Goal: Task Accomplishment & Management: Use online tool/utility

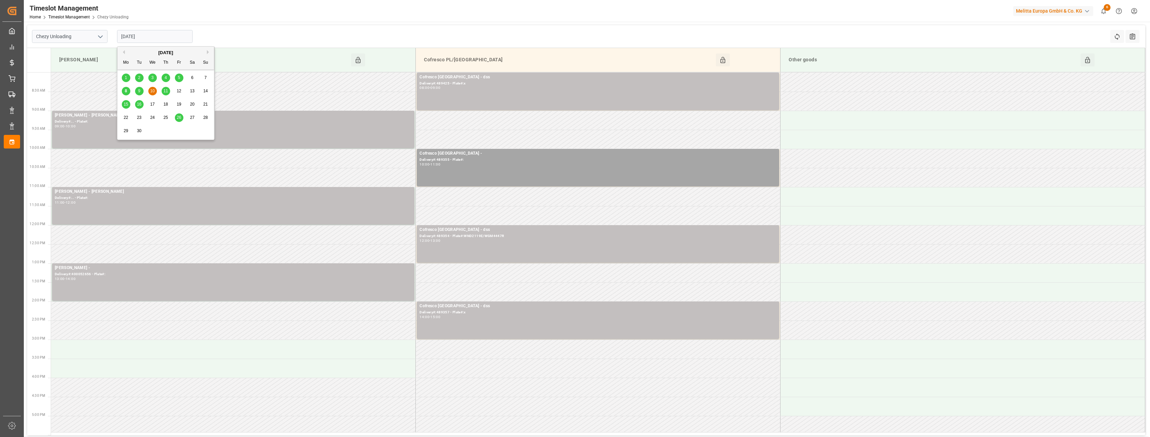
click at [179, 37] on input "[DATE]" at bounding box center [155, 36] width 76 height 13
click at [150, 94] on div "10" at bounding box center [152, 91] width 9 height 8
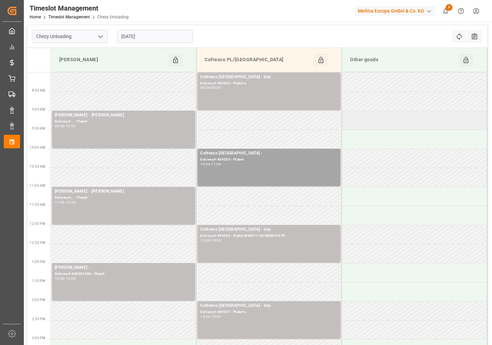
click at [390, 125] on td at bounding box center [414, 120] width 145 height 19
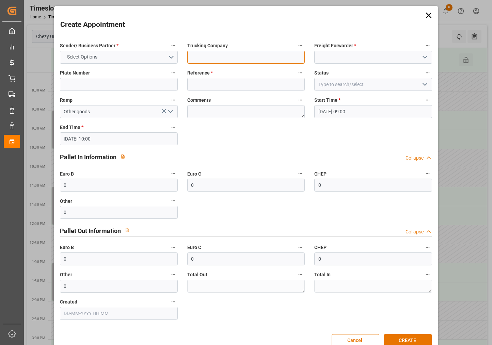
click at [220, 56] on input at bounding box center [246, 57] width 118 height 13
click at [216, 58] on input "SKAT" at bounding box center [246, 57] width 118 height 13
type input "SKAT mail [PERSON_NAME]"
click at [365, 51] on input at bounding box center [373, 57] width 118 height 13
type input "k"
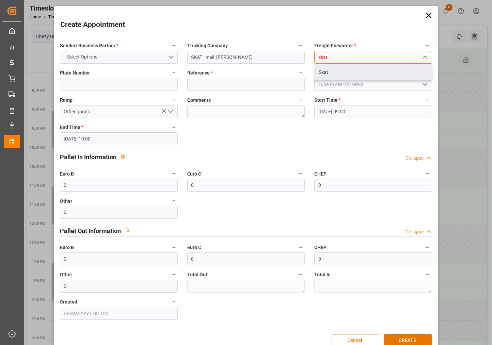
click at [342, 69] on div "Skat" at bounding box center [372, 72] width 117 height 15
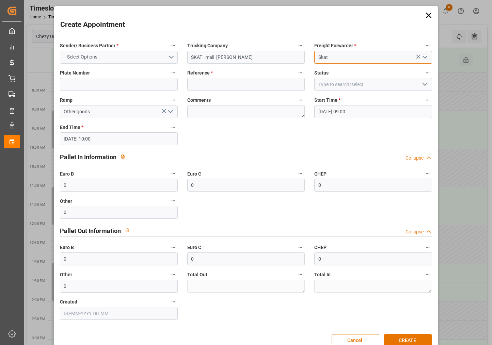
type input "Skat"
click at [102, 55] on button "Select Options" at bounding box center [119, 57] width 118 height 13
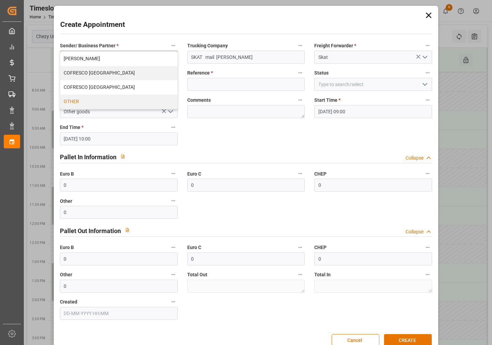
click at [95, 98] on div "OTHER" at bounding box center [118, 102] width 117 height 14
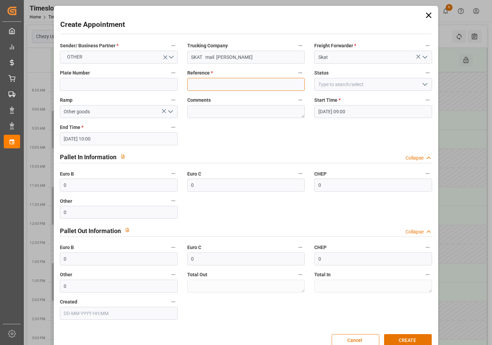
click at [218, 89] on input at bounding box center [246, 84] width 118 height 13
type input "xx"
click at [405, 338] on button "CREATE" at bounding box center [408, 340] width 48 height 13
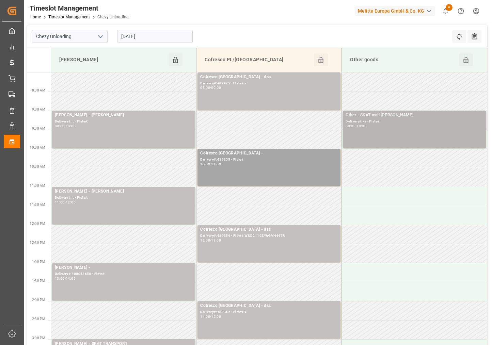
click at [421, 131] on div "Other - SKAT mail [PERSON_NAME]#:xx - Plate#: 09:00 - 10:00" at bounding box center [413, 129] width 137 height 35
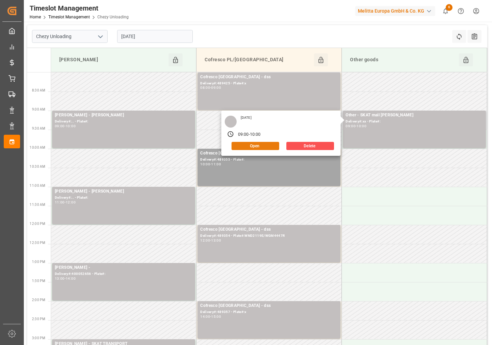
click at [250, 146] on button "Open" at bounding box center [255, 146] width 48 height 8
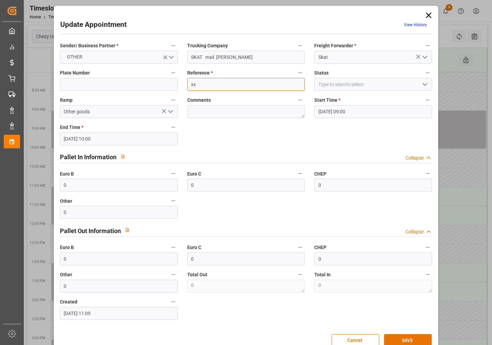
drag, startPoint x: 252, startPoint y: 87, endPoint x: 120, endPoint y: 85, distance: 132.0
click at [120, 85] on div "Sender/ Business Partner * OTHER Trucking Company SKAT mail [PERSON_NAME] Forwa…" at bounding box center [245, 180] width 381 height 283
paste input "400052578"
type input "400052578"
click at [145, 52] on button "OTHER" at bounding box center [119, 57] width 118 height 13
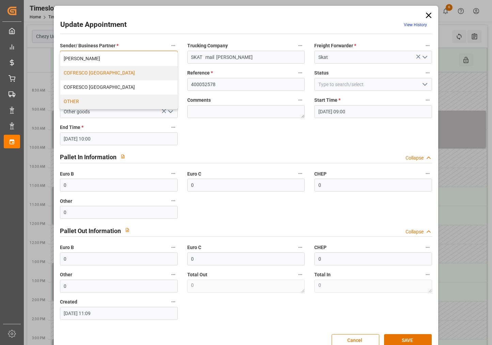
click at [128, 75] on div "COFRESCO [GEOGRAPHIC_DATA]" at bounding box center [118, 73] width 117 height 14
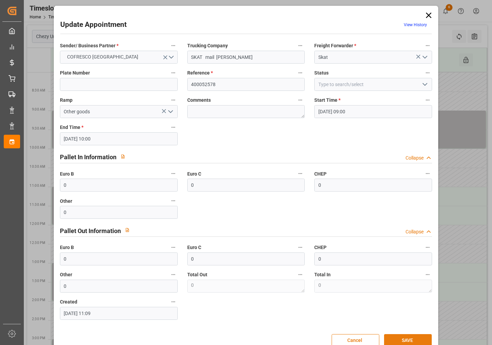
click at [405, 336] on button "SAVE" at bounding box center [408, 340] width 48 height 13
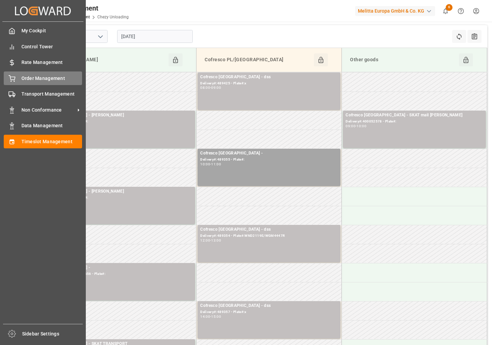
click at [17, 78] on div "Order Management Order Management" at bounding box center [43, 77] width 78 height 13
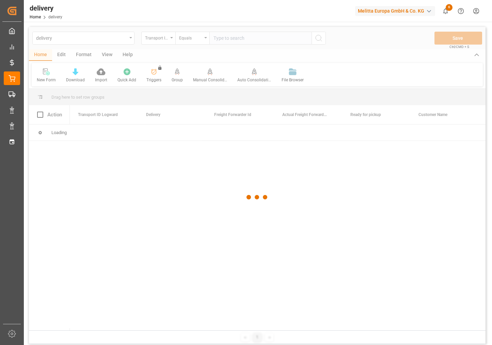
click at [173, 39] on div at bounding box center [257, 197] width 456 height 341
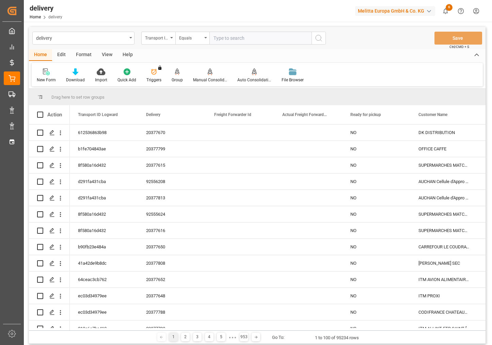
click at [171, 38] on div "Transport ID Logward" at bounding box center [158, 38] width 34 height 13
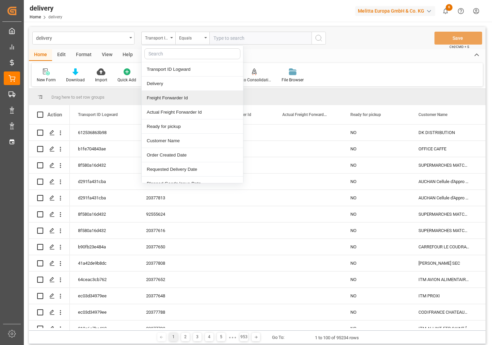
click at [160, 91] on div "Freight Forwarder Id" at bounding box center [192, 98] width 101 height 14
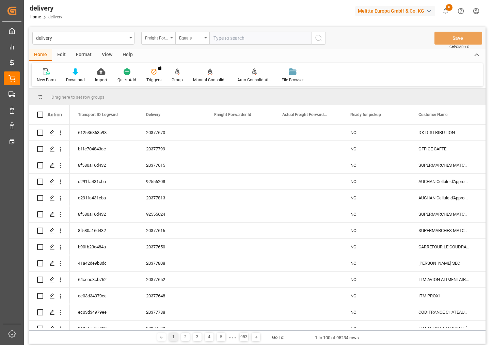
click at [171, 35] on div "Freight Forwarder Id" at bounding box center [158, 38] width 34 height 13
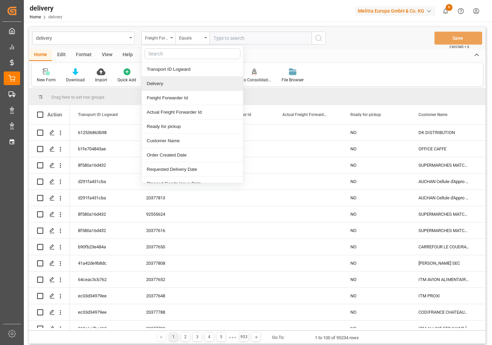
click at [158, 84] on div "Delivery" at bounding box center [192, 84] width 101 height 14
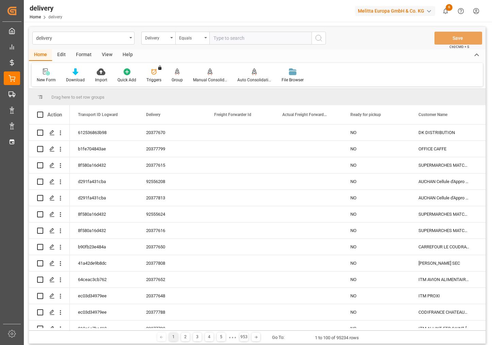
click at [226, 43] on input "text" at bounding box center [260, 38] width 102 height 13
paste input "80002444"
type input "80002444"
click at [323, 38] on button "search button" at bounding box center [318, 38] width 14 height 13
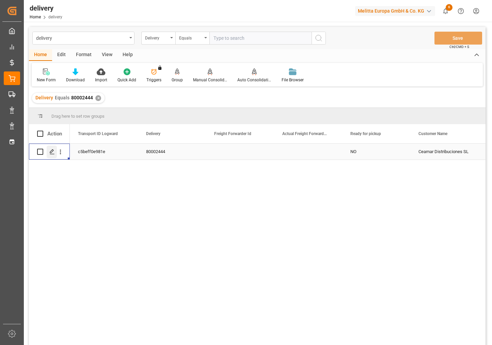
click at [54, 151] on icon "Press SPACE to select this row." at bounding box center [51, 151] width 5 height 5
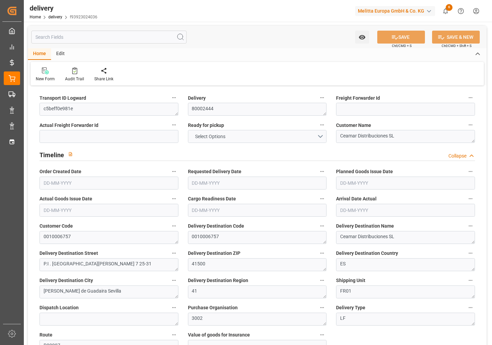
type input "225.782"
type input "292.402"
type input "824.436"
type input "74"
type input "1"
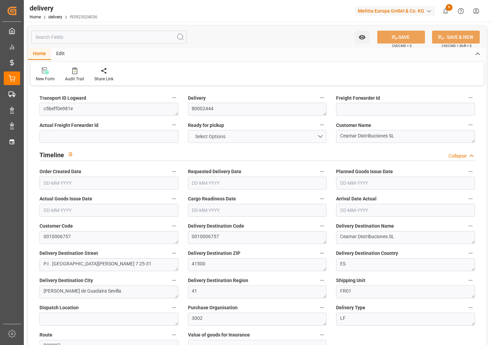
type input "0"
type input "1"
type input "2"
type input "0"
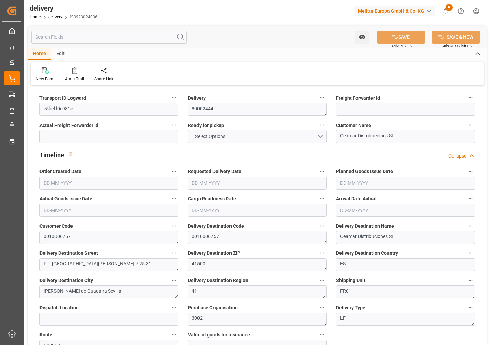
type input "-5.7086"
type input "215.42"
type input "209.7114"
type input "0"
type input "26.64"
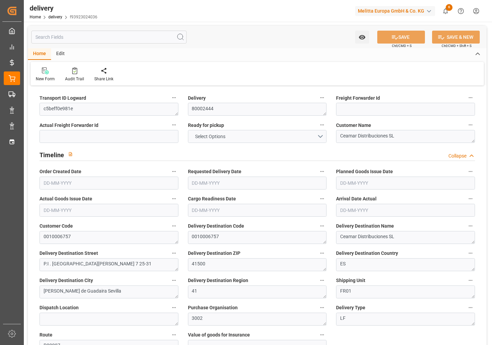
type input "1.5"
type input "1.3"
type input "0"
type input "1.5"
type input "268.402"
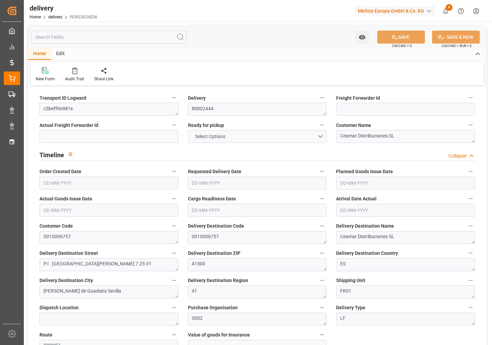
type input "101"
type input "0"
type input "[DATE]"
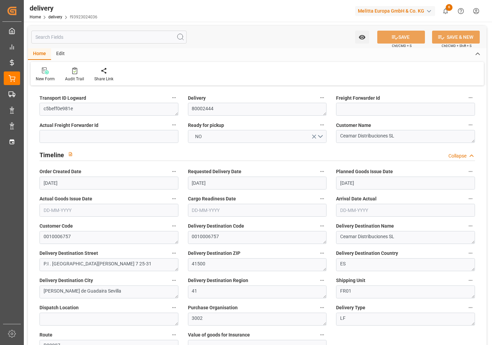
type input "[DATE] 10:40"
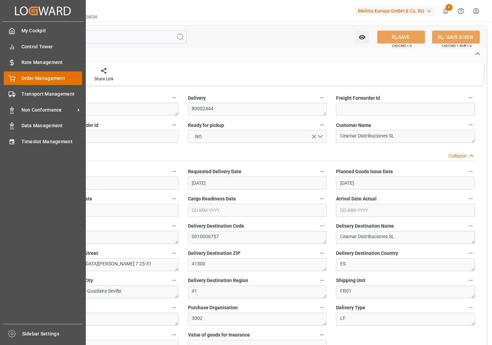
click at [7, 77] on div at bounding box center [10, 78] width 12 height 7
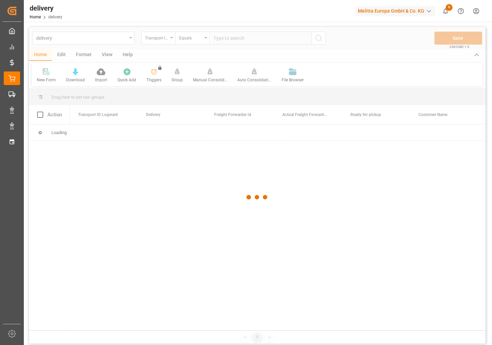
click at [173, 37] on div at bounding box center [257, 197] width 456 height 341
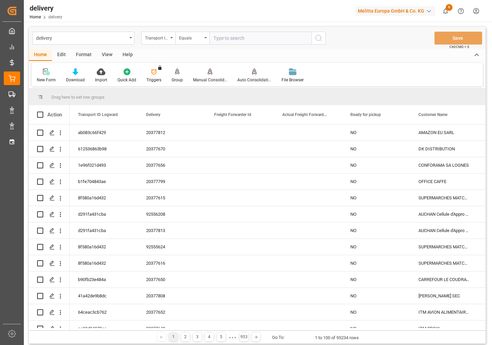
click at [170, 39] on div "Transport ID Logward" at bounding box center [158, 38] width 34 height 13
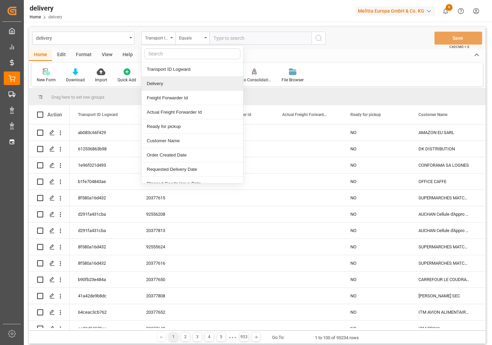
click at [162, 84] on div "Delivery" at bounding box center [192, 84] width 101 height 14
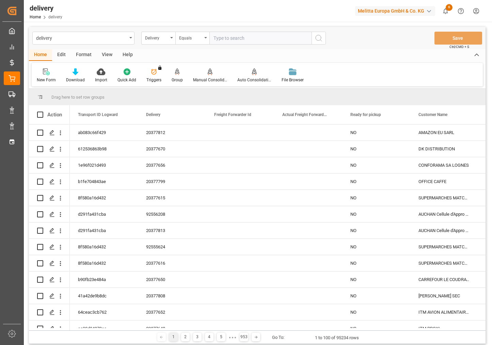
click at [260, 30] on div "delivery Delivery Equals Save Ctrl/CMD + S" at bounding box center [257, 38] width 456 height 22
click at [253, 36] on input "text" at bounding box center [260, 38] width 102 height 13
paste input "80002322"
type input "80002322"
click at [319, 39] on icon "search button" at bounding box center [318, 38] width 8 height 8
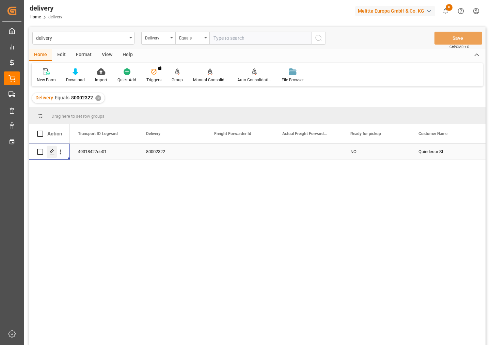
click at [54, 153] on icon "Press SPACE to select this row." at bounding box center [51, 151] width 5 height 5
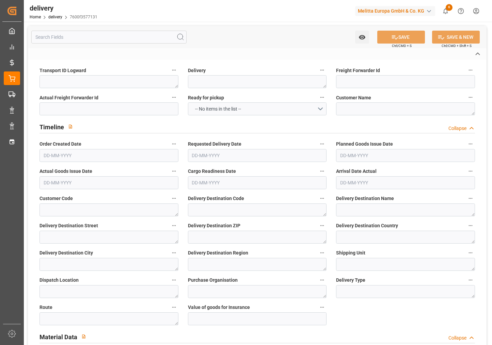
type textarea "49318427de01"
type textarea "80002322"
type textarea "Quindesur Sl"
type textarea "0010006710"
type textarea "0010007269"
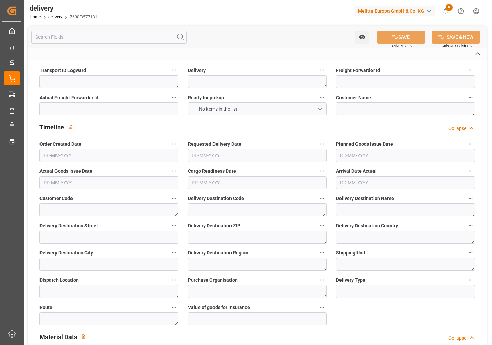
type textarea "Quindesur S.L.U"
type textarea "[STREET_ADDRESS]"
type textarea "41703"
type textarea "ES"
type textarea "DOS HERMANAS ([GEOGRAPHIC_DATA])"
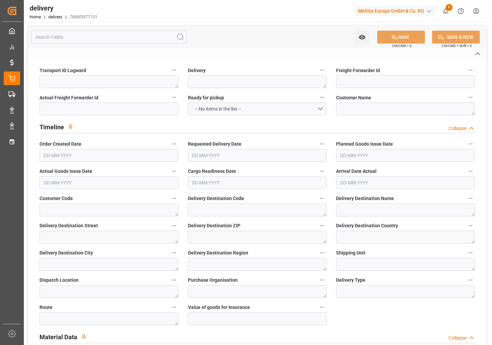
type textarea "41"
type textarea "FR01"
type textarea "3002"
type textarea "LF"
type textarea "R00007"
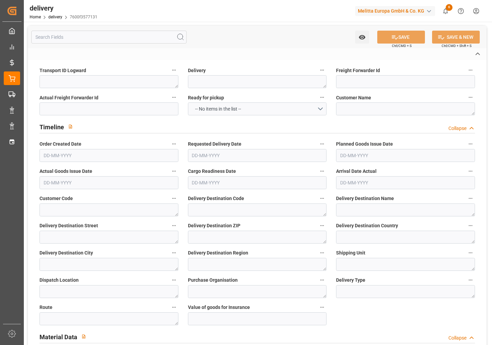
type textarea "Dachser Cof Foodservice"
type textarea "POD-11025-002519"
type input "H130"
type textarea "Hauteur max pal avec palette bois : 1,30m"
type input "NOPS"
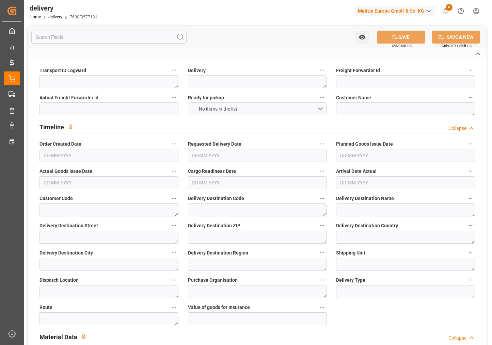
type textarea "Pas de gerbage de palette"
type textarea "null"
type textarea "[DATE]"
type textarea "null"
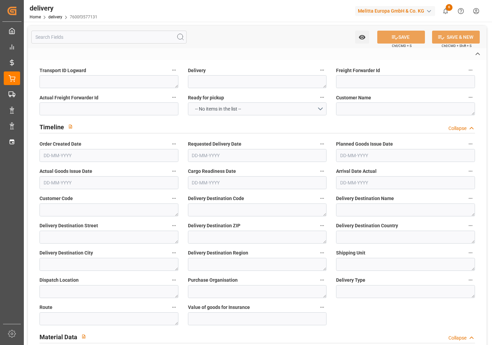
type textarea "null"
type textarea "[DATE]"
type textarea "null"
type textarea "[DATE]"
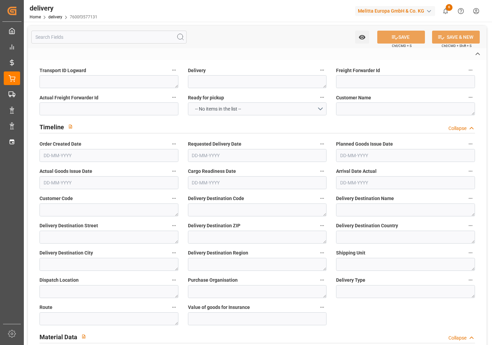
type textarea "null"
type textarea "[DATE]"
type textarea "null"
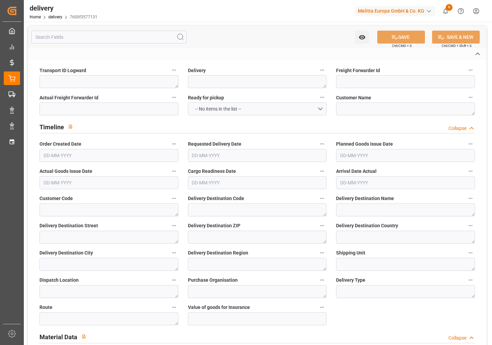
type textarea "[DATE]"
type textarea "null"
type textarea "[DATE]"
type textarea "null"
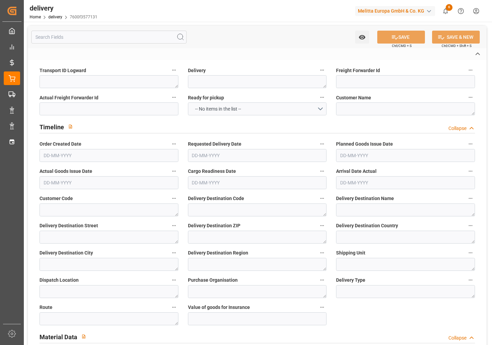
type textarea "null"
type textarea "[DATE]"
type textarea "null"
type textarea "[DATE]"
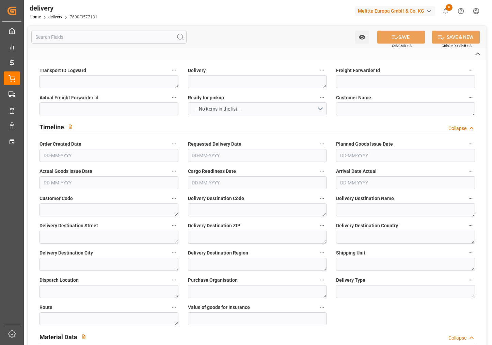
type textarea "null"
type textarea "[DATE]"
type textarea "null"
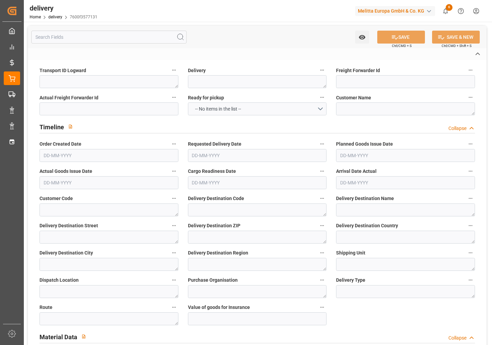
type textarea "[DATE]"
type textarea "** NO DOUBLE STACKING OF PALLETS**"
type textarea "3000"
type textarea "49318427de01 ~ Pallet(s) ~ [DATE] 00:00:00 ~ R00007 ~ [DATE] 00:00:00~0010007269"
type input "EUR"
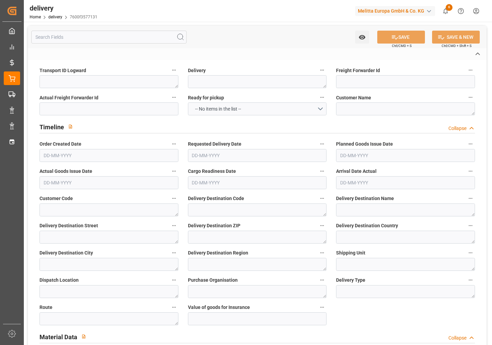
type textarea "Cofresco chez [PERSON_NAME][GEOGRAPHIC_DATA]"
type textarea "[STREET_ADDRESS]"
type textarea "Chézy sur Marne"
type textarea "02570"
type textarea "FR"
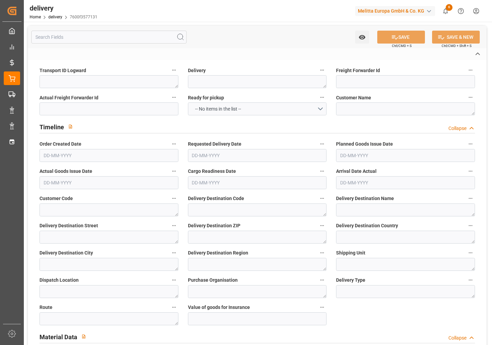
type input "DAP"
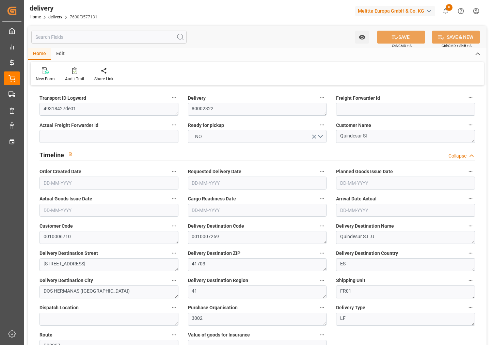
type input "268.316"
type input "370.352"
type input "1422.282"
type input "114"
type input "2"
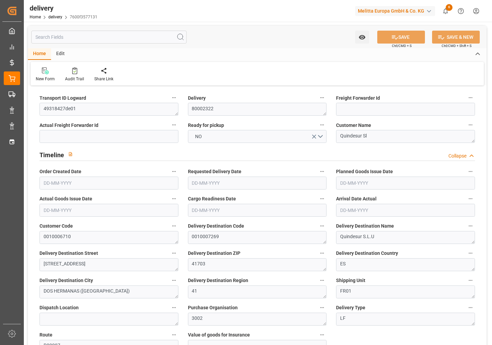
type input "0"
type input "2"
type input "1"
type input "0"
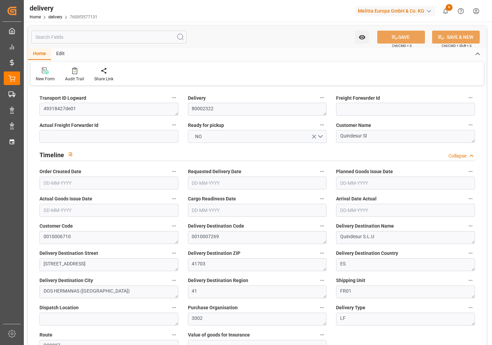
type input "-5.7086"
type input "215.42"
type input "209.7114"
type input "0"
type input "41.04"
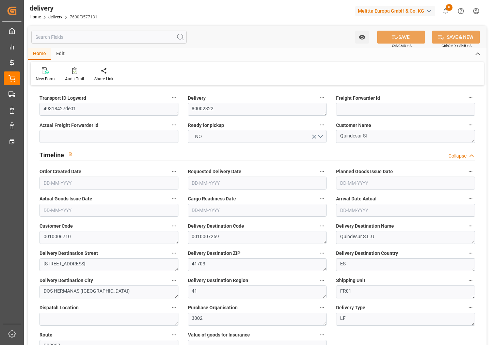
type input "1.5"
type input "1.3"
type input "0"
type input "3"
type input "322.352"
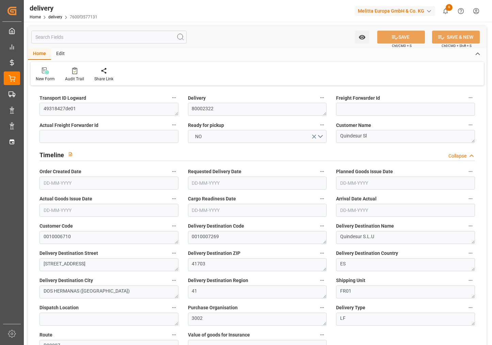
type input "101"
type input "0"
type input "[DATE]"
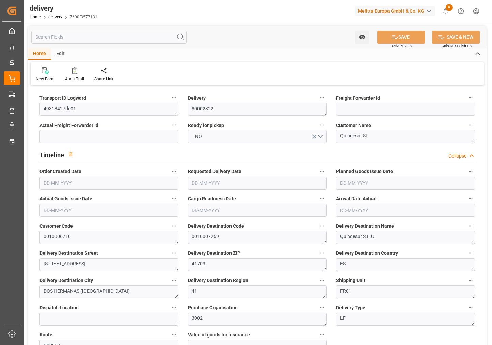
type input "[DATE] 01:01"
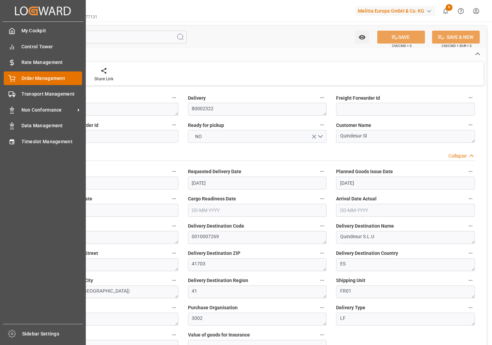
click at [23, 76] on span "Order Management" at bounding box center [51, 78] width 61 height 7
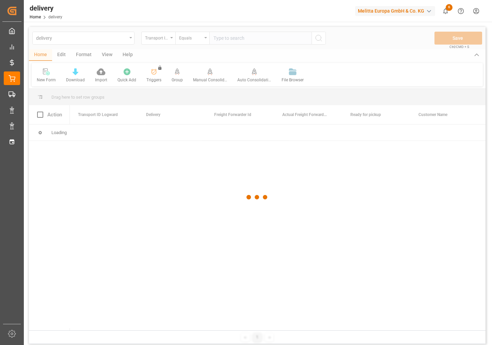
click at [167, 35] on div at bounding box center [257, 197] width 456 height 341
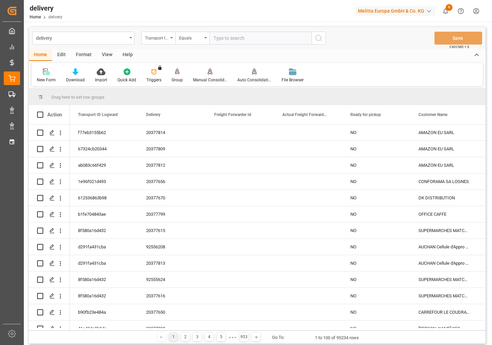
click at [169, 39] on div "Transport ID Logward" at bounding box center [158, 38] width 34 height 13
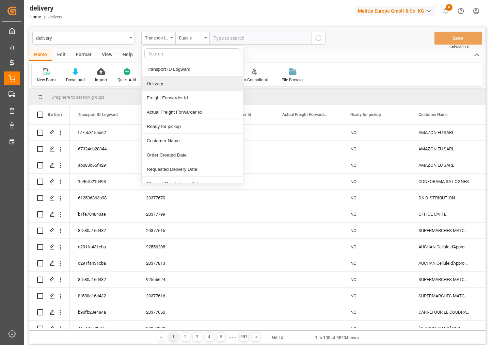
click at [156, 81] on div "Delivery" at bounding box center [192, 84] width 101 height 14
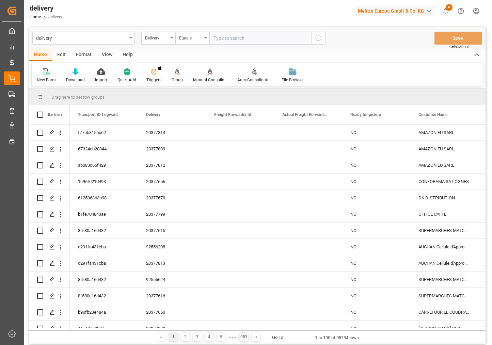
click at [225, 36] on input "text" at bounding box center [260, 38] width 102 height 13
paste input "80002444"
type input "80002444"
click at [319, 38] on icon "search button" at bounding box center [318, 38] width 8 height 8
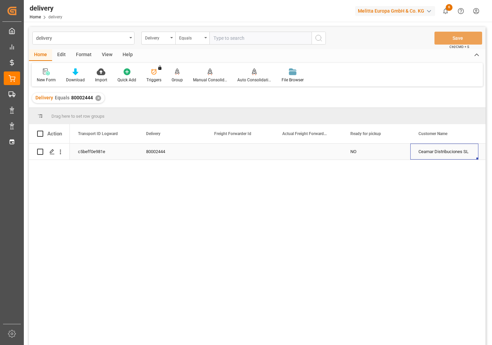
click at [421, 154] on div "Ceamar Distribuciones SL" at bounding box center [444, 152] width 68 height 16
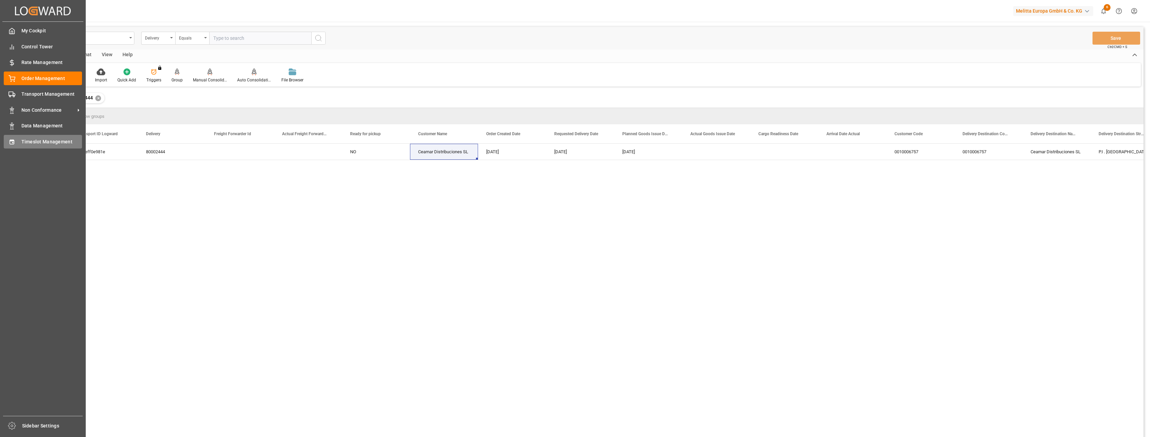
click at [26, 141] on span "Timeslot Management" at bounding box center [51, 141] width 61 height 7
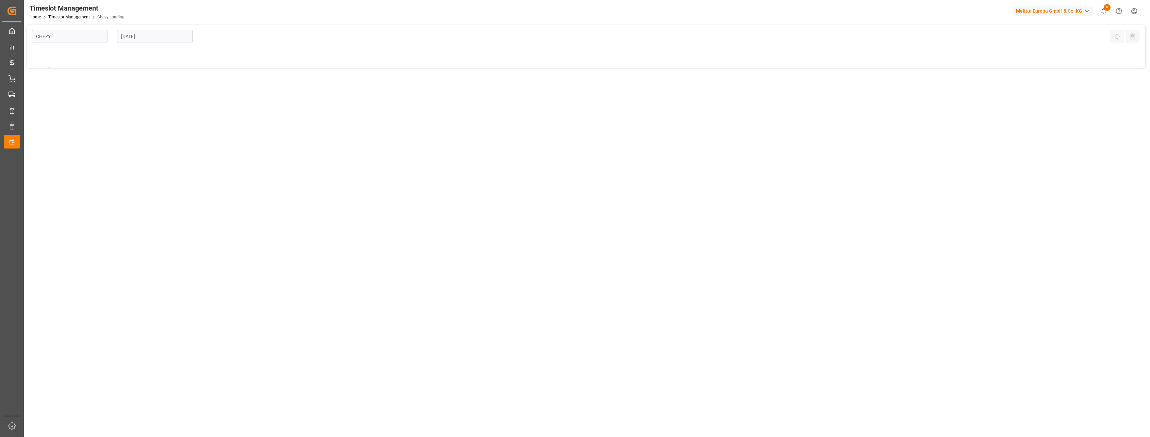
type input "Chezy Loading"
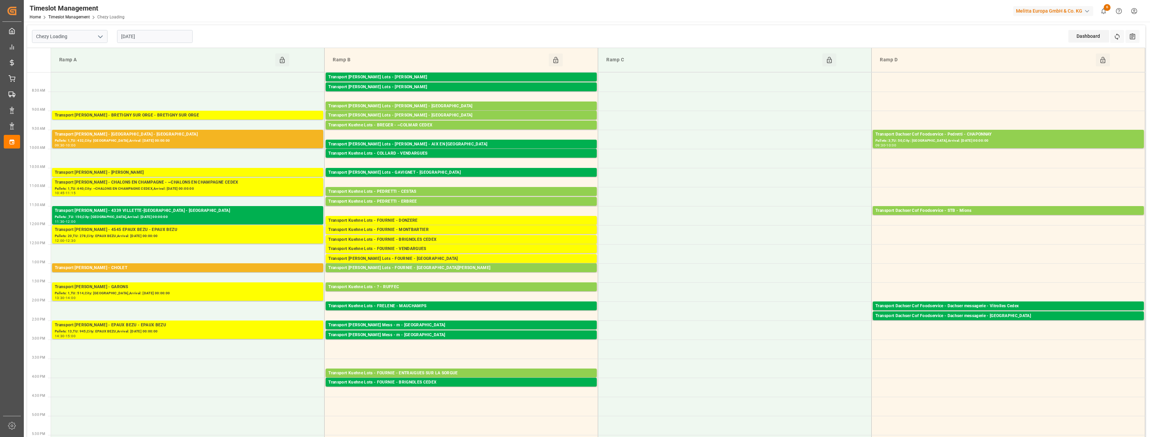
click at [169, 35] on input "[DATE]" at bounding box center [155, 36] width 76 height 13
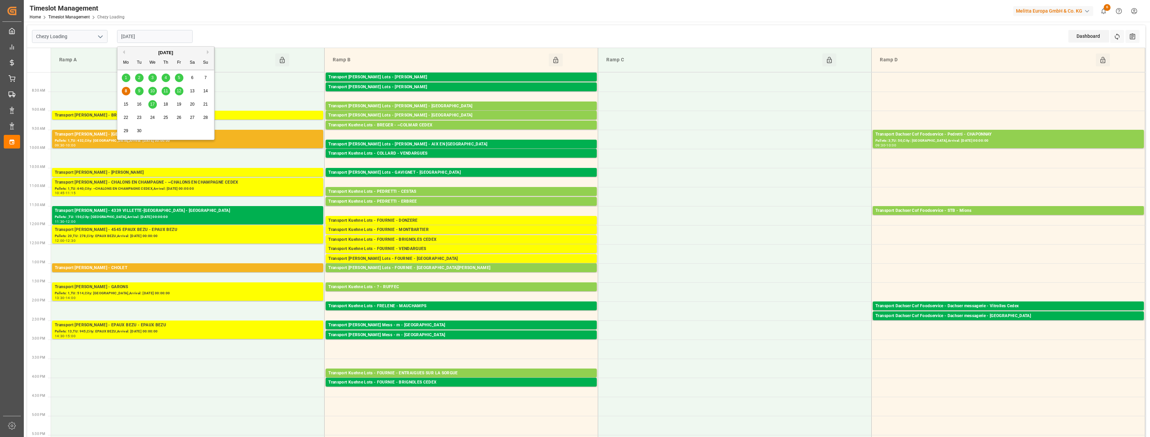
click at [141, 91] on div "9" at bounding box center [139, 91] width 9 height 8
type input "[DATE]"
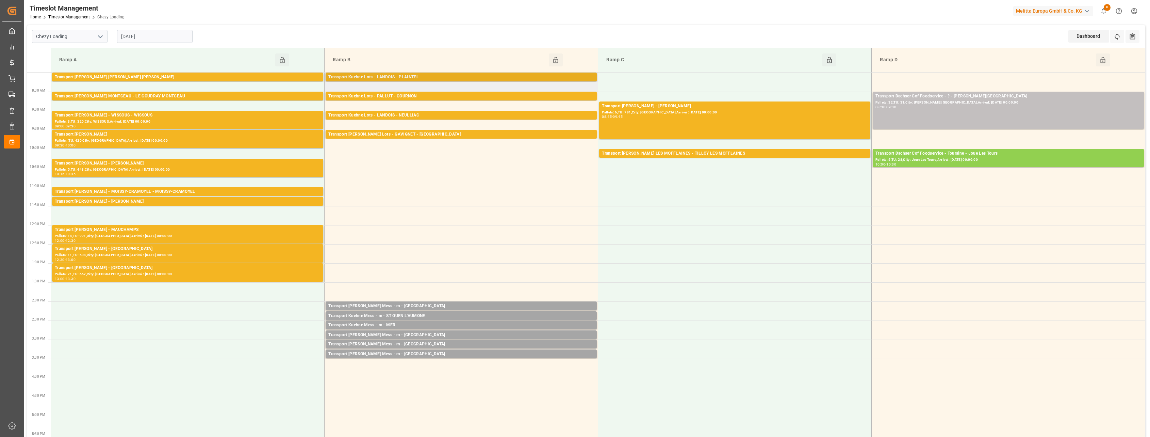
click at [438, 77] on div "Transport Kuehne Lots - LANDOIS - PLAINTEL" at bounding box center [461, 77] width 266 height 7
click at [439, 96] on div "Transport Kuehne Lots - PALLUT - COURNON" at bounding box center [461, 96] width 266 height 7
click at [438, 116] on div "Transport Kuehne Lots - LANDOIS - NEULLIAC" at bounding box center [461, 115] width 266 height 7
click at [437, 130] on div "Transport [PERSON_NAME] Lots - GAVIGNET - [GEOGRAPHIC_DATA]: 9,TU: ,City: [GEOG…" at bounding box center [461, 134] width 271 height 9
